Goal: Obtain resource: Obtain resource

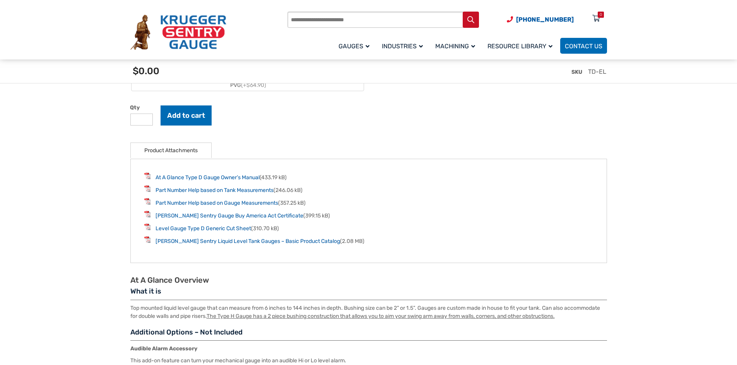
scroll to position [928, 0]
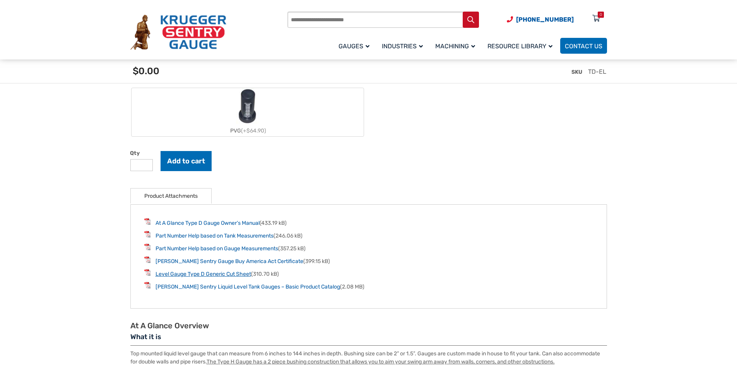
click at [203, 277] on link "Level Gauge Type D Generic Cut Sheet" at bounding box center [203, 274] width 96 height 7
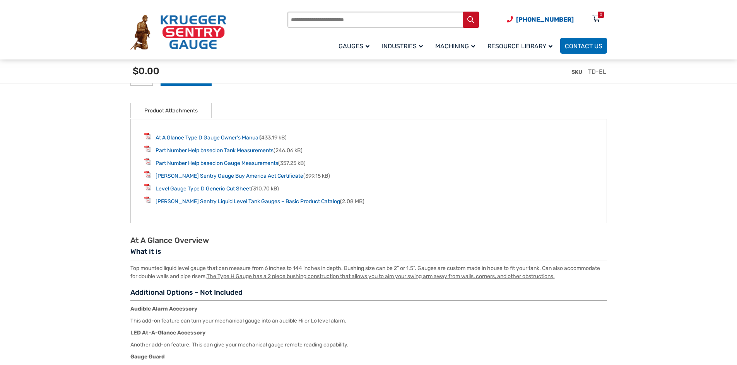
scroll to position [1044, 0]
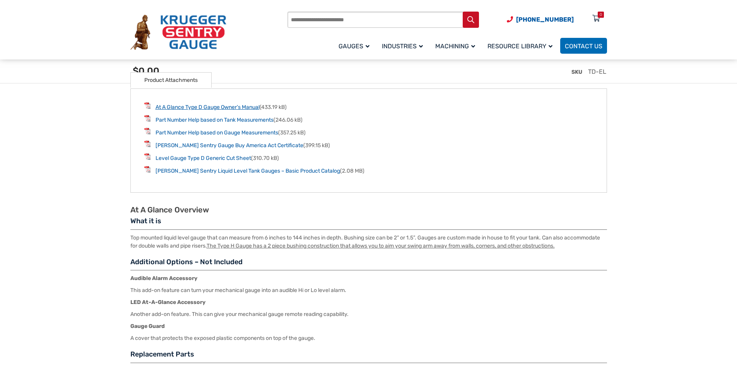
click at [212, 111] on link "At A Glance Type D Gauge Owner’s Manual" at bounding box center [207, 107] width 104 height 7
click at [222, 159] on link "Level Gauge Type D Generic Cut Sheet" at bounding box center [203, 158] width 96 height 7
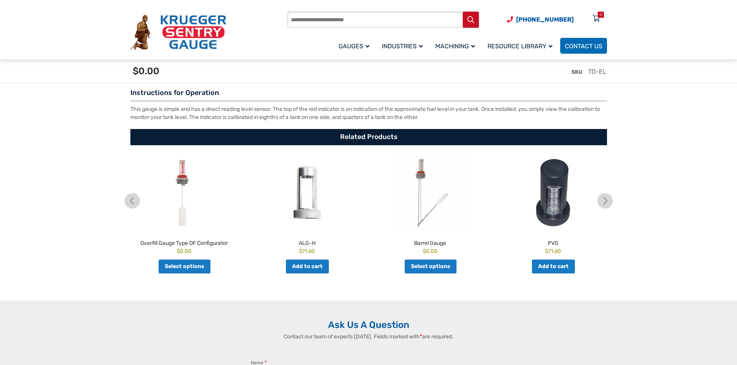
scroll to position [1392, 0]
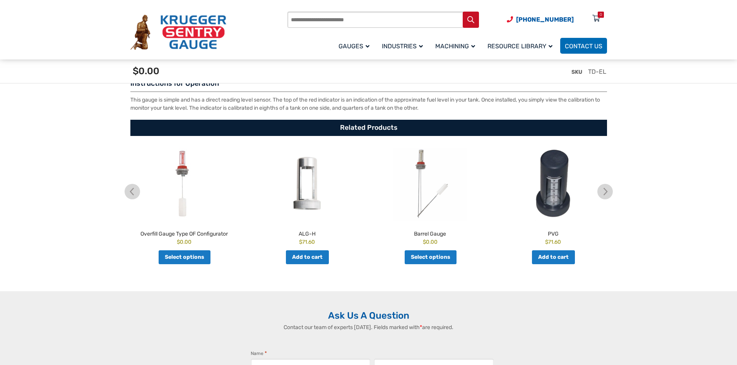
click at [426, 260] on link "Select options" at bounding box center [431, 258] width 52 height 14
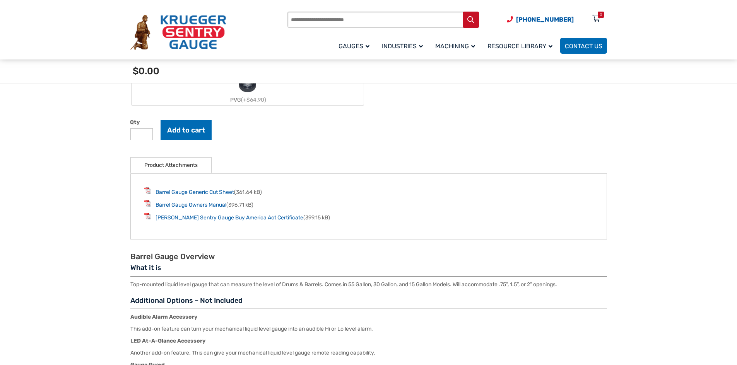
scroll to position [967, 0]
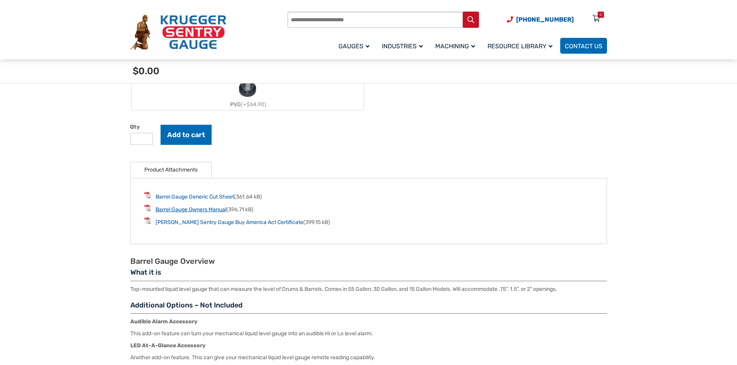
click at [201, 211] on link "Barrel Gauge Owners Manual" at bounding box center [190, 210] width 71 height 7
